Goal: Communication & Community: Answer question/provide support

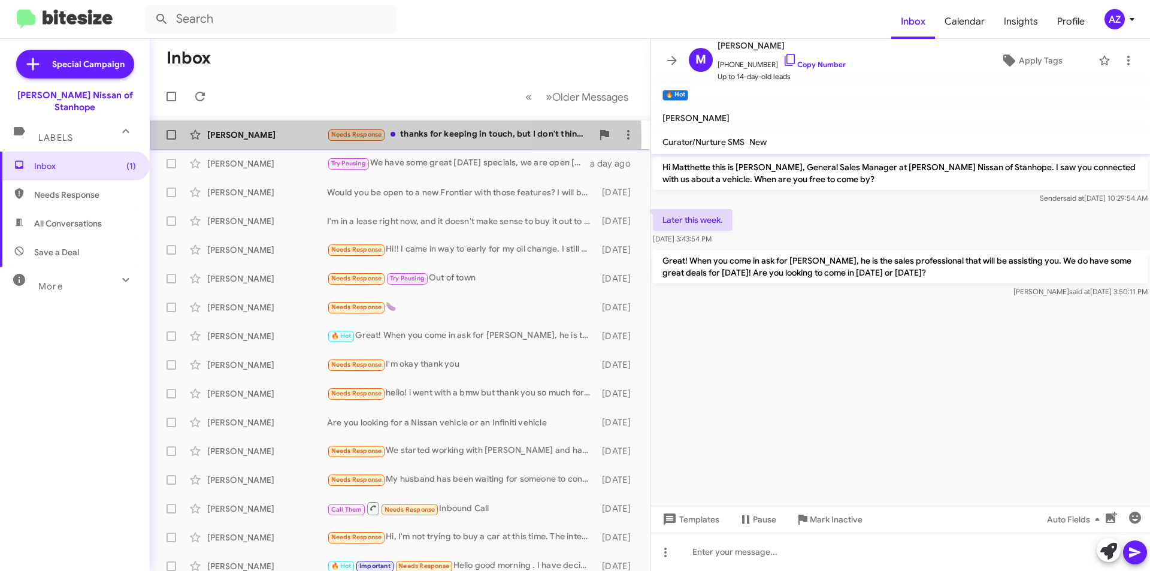
click at [282, 138] on div "[PERSON_NAME]" at bounding box center [267, 135] width 120 height 12
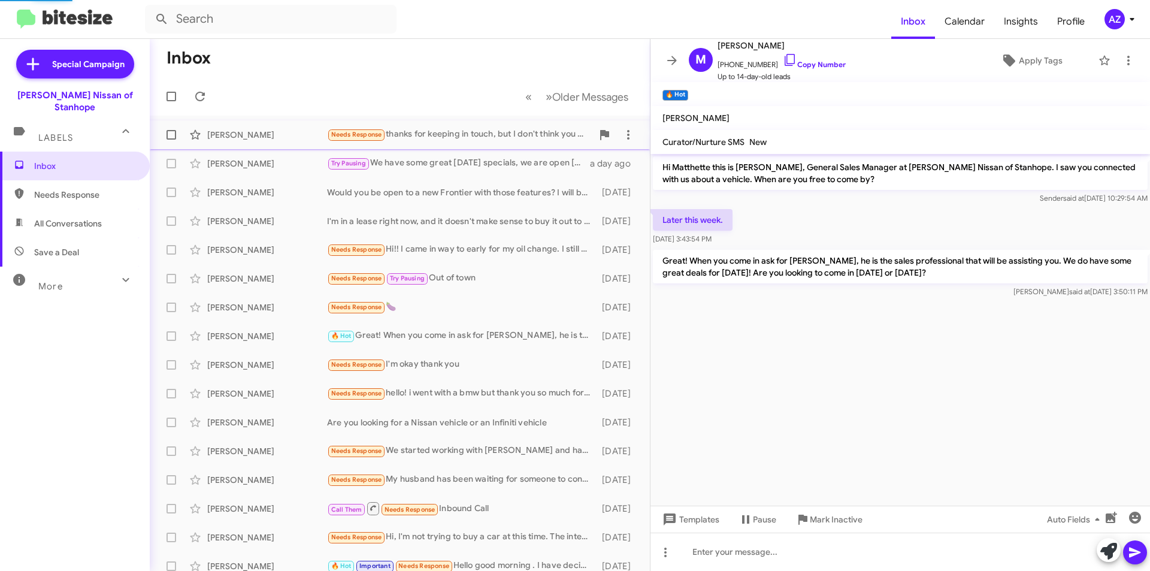
scroll to position [465, 0]
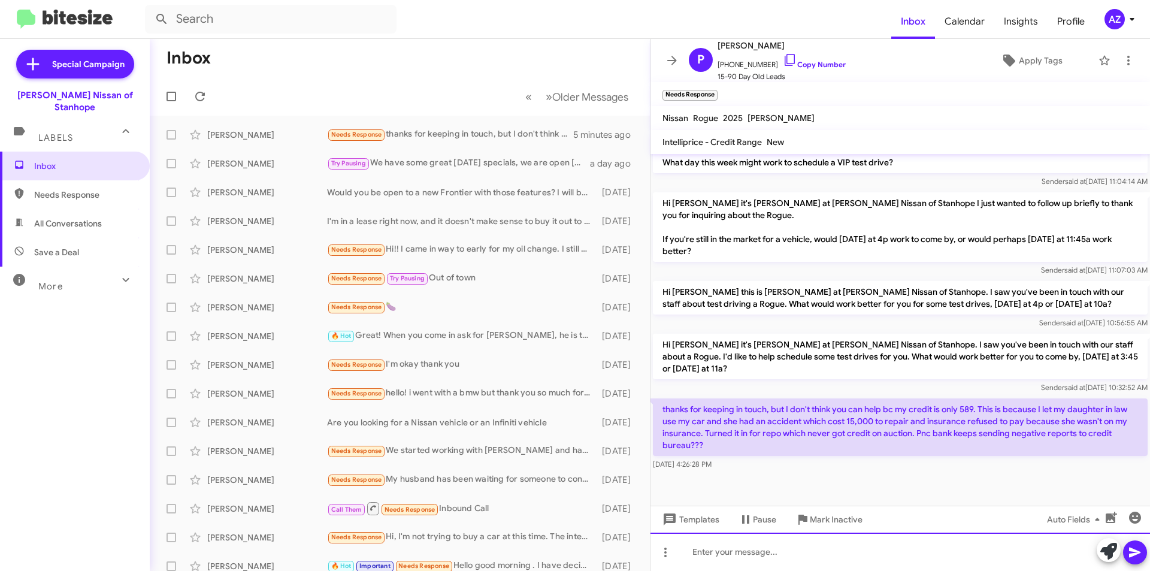
click at [780, 561] on div at bounding box center [901, 552] width 500 height 38
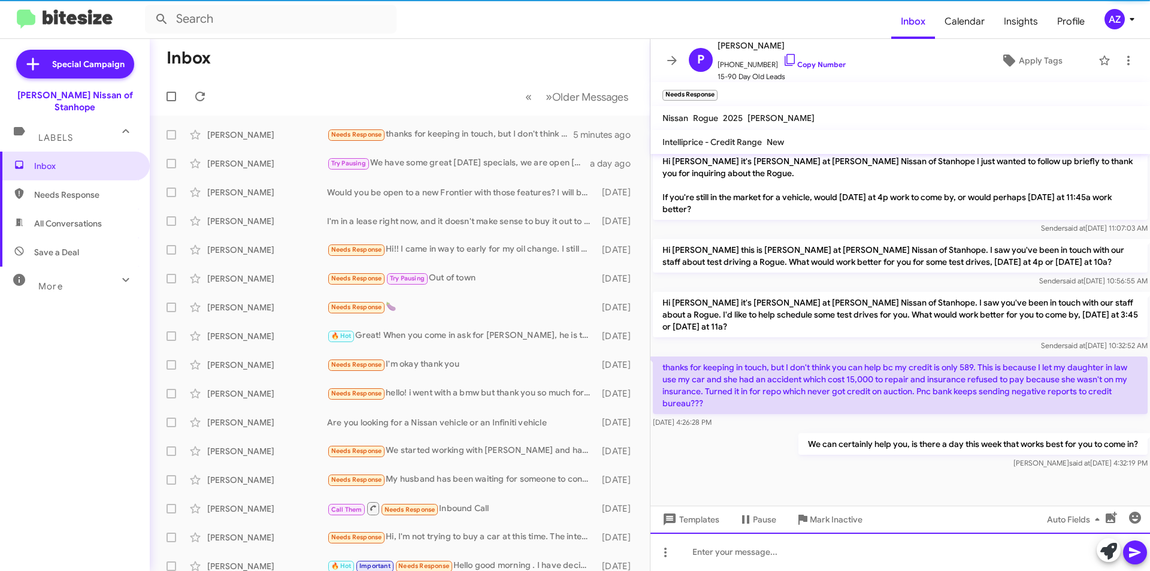
scroll to position [509, 0]
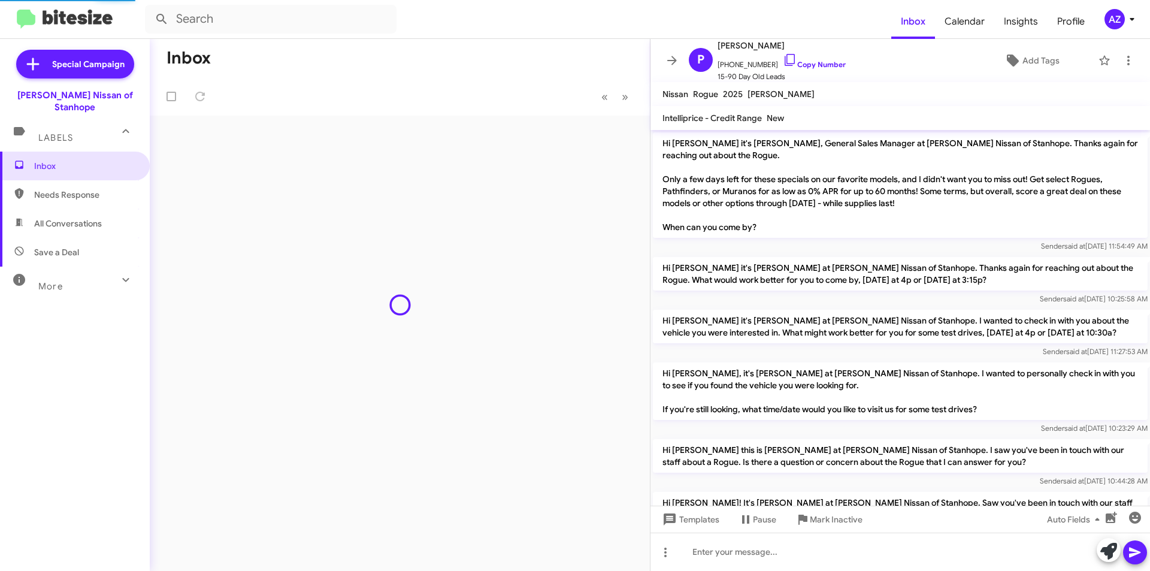
scroll to position [485, 0]
